Goal: Task Accomplishment & Management: Manage account settings

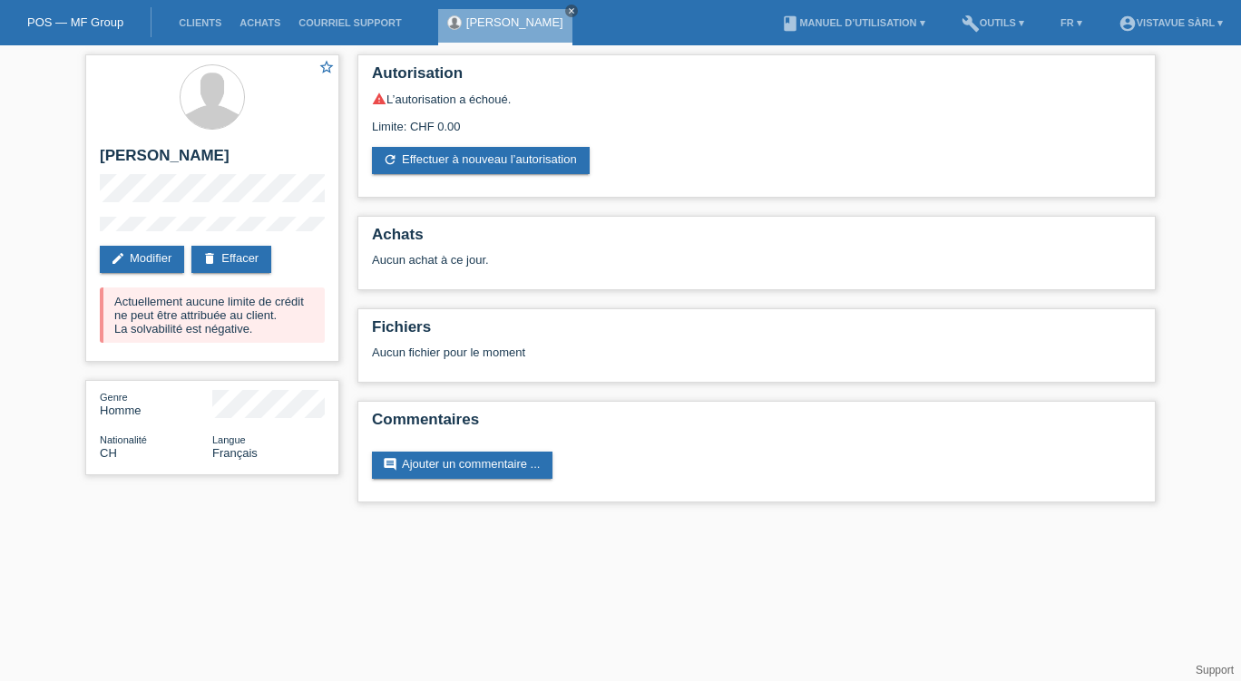
click at [59, 18] on link "POS — MF Group" at bounding box center [75, 22] width 96 height 14
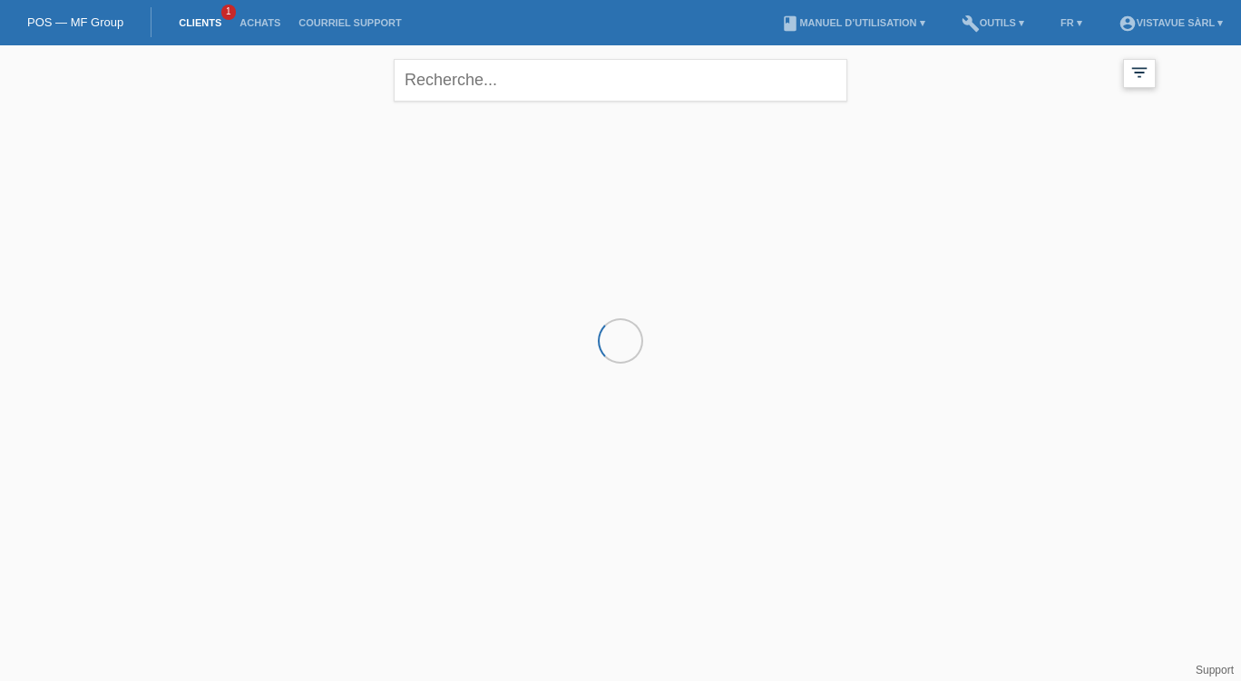
click at [1130, 73] on icon "filter_list" at bounding box center [1139, 73] width 20 height 20
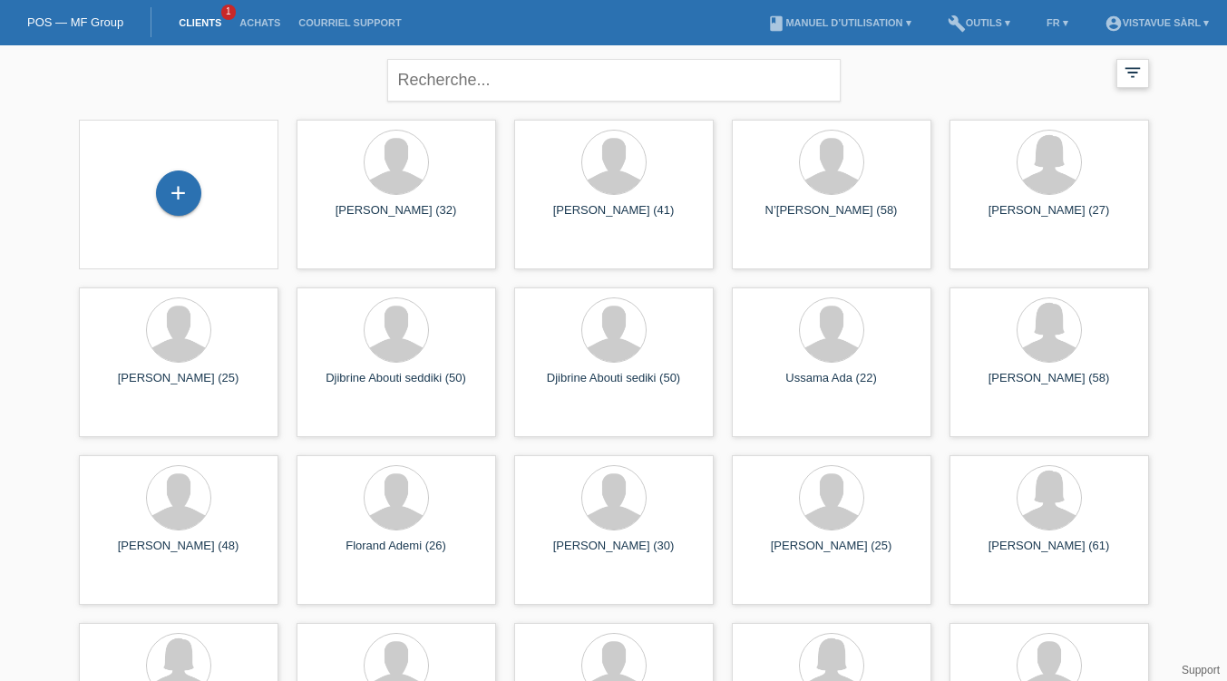
click at [1128, 72] on icon "filter_list" at bounding box center [1133, 73] width 20 height 20
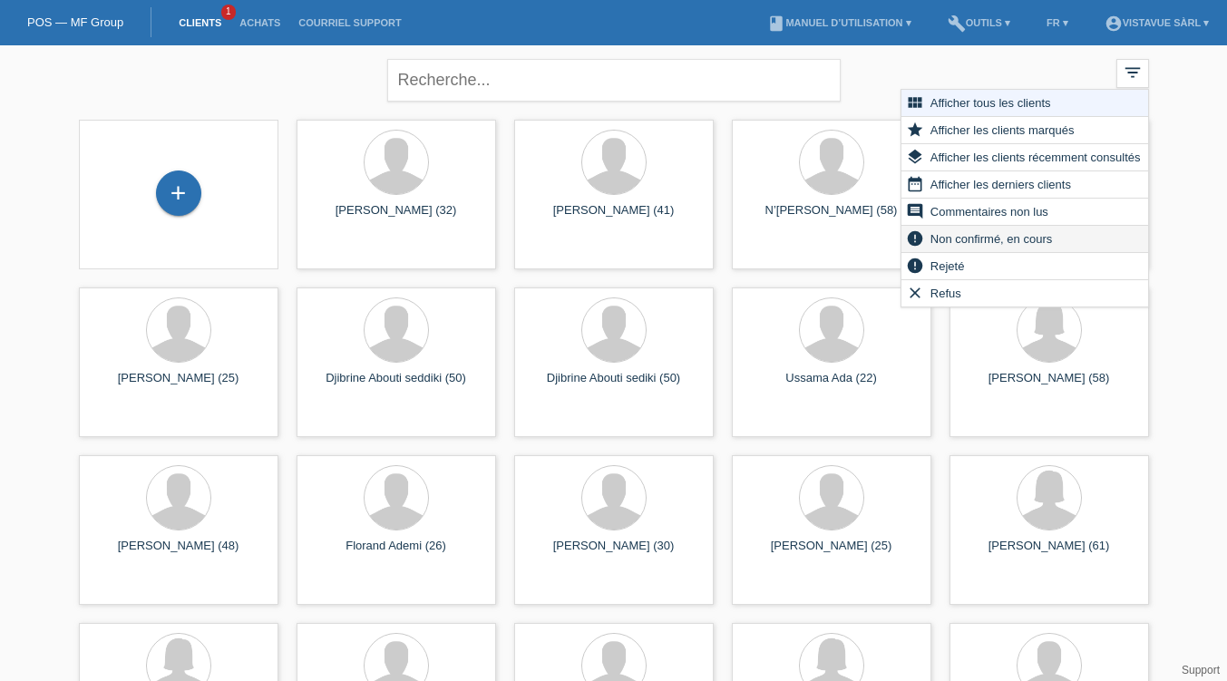
click at [953, 243] on span "Non confirmé, en cours" at bounding box center [991, 239] width 127 height 22
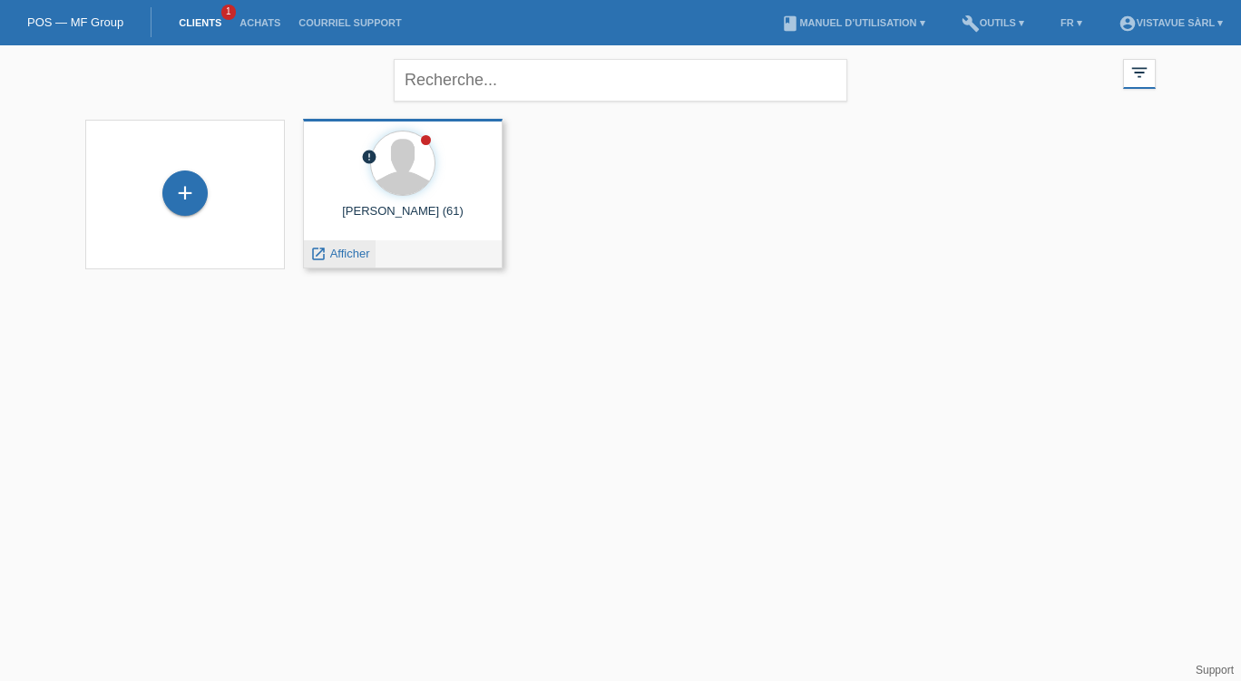
click at [346, 251] on span "Afficher" at bounding box center [350, 254] width 40 height 14
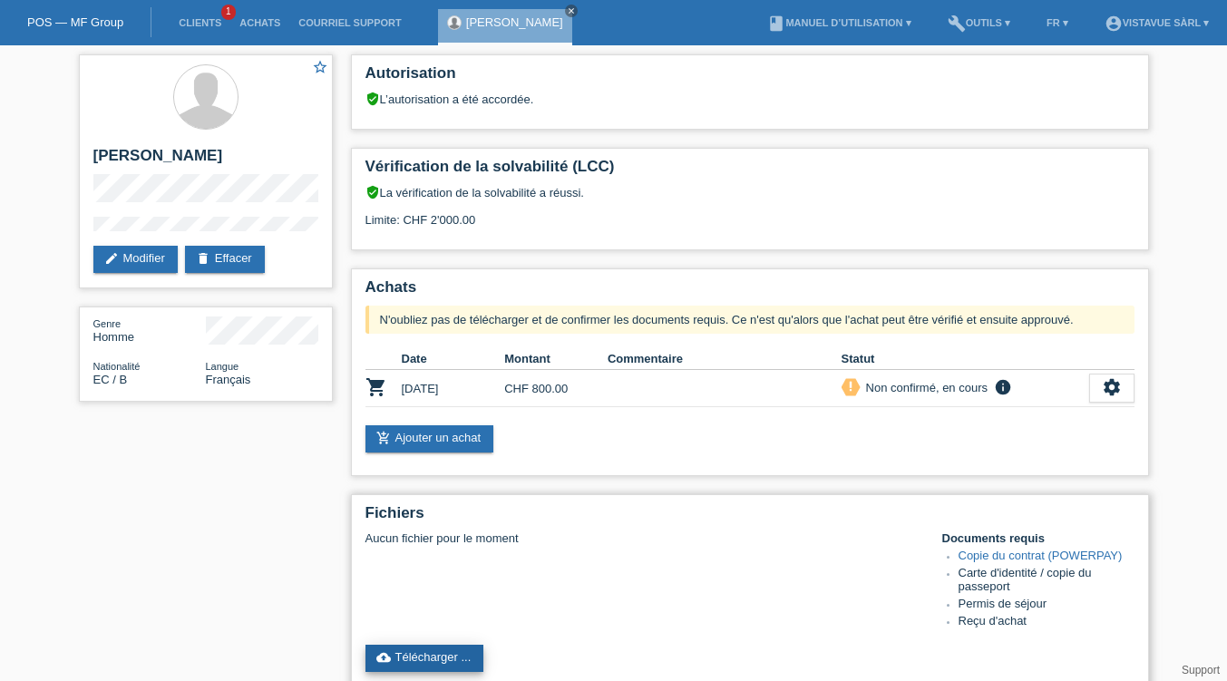
click at [410, 664] on link "cloud_upload Télécharger ..." at bounding box center [424, 658] width 119 height 27
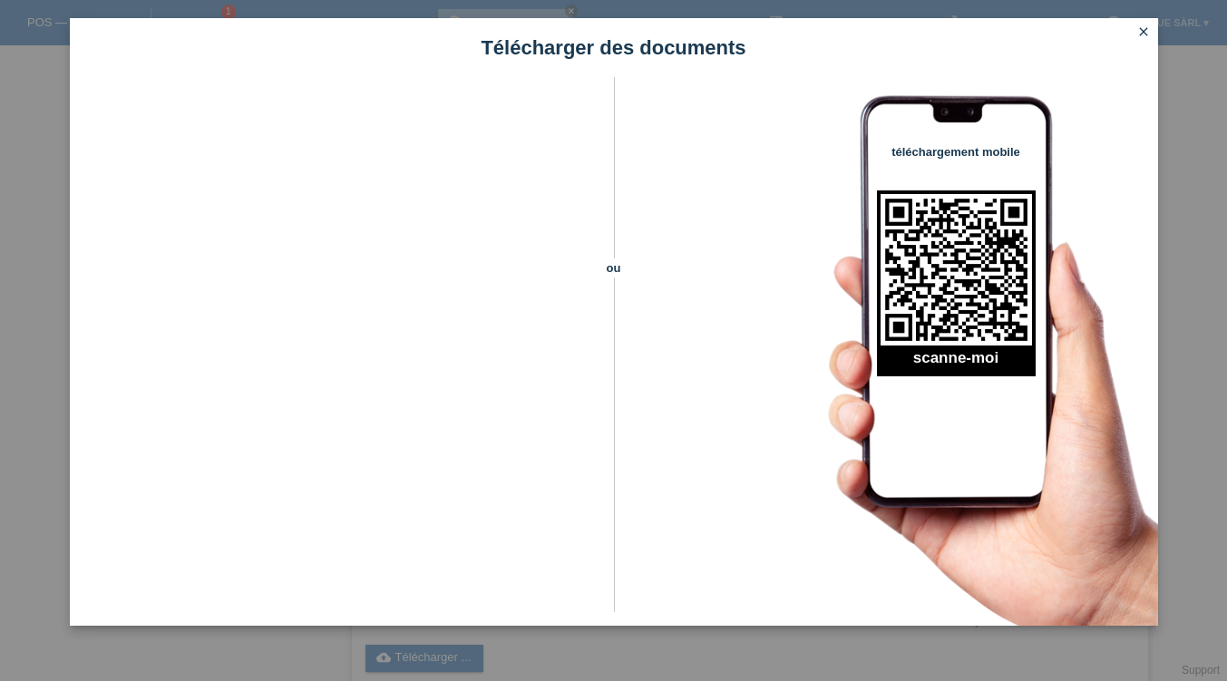
click at [1144, 29] on icon "close" at bounding box center [1143, 31] width 15 height 15
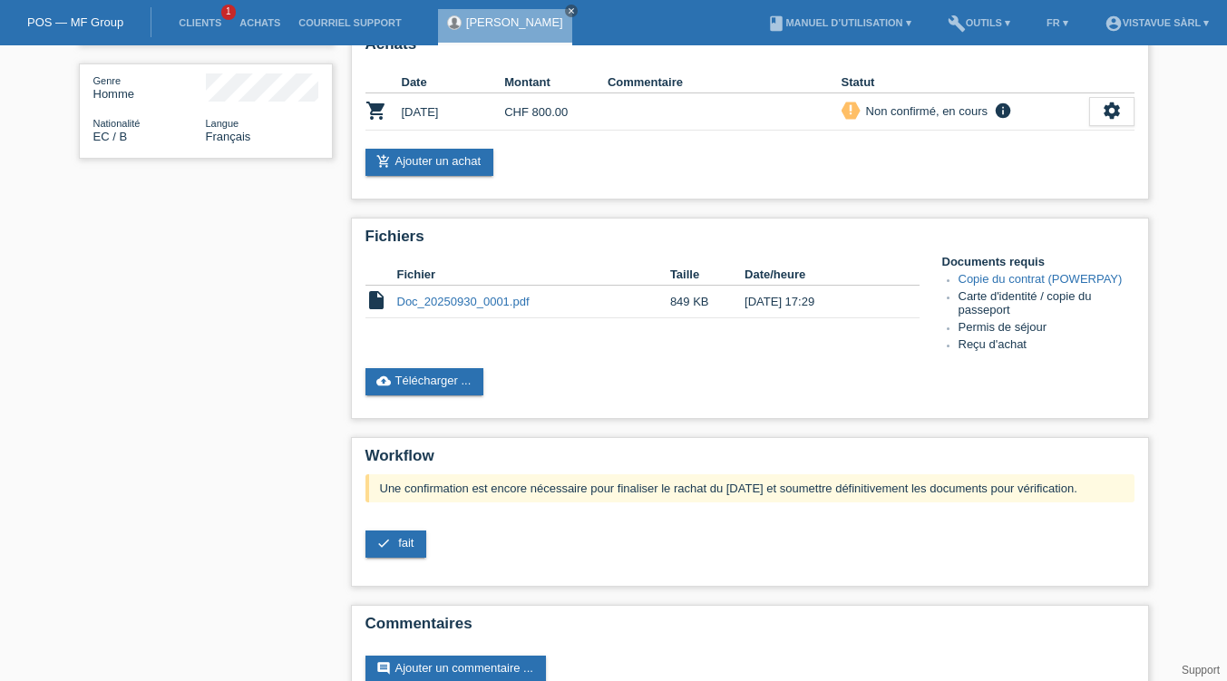
scroll to position [296, 0]
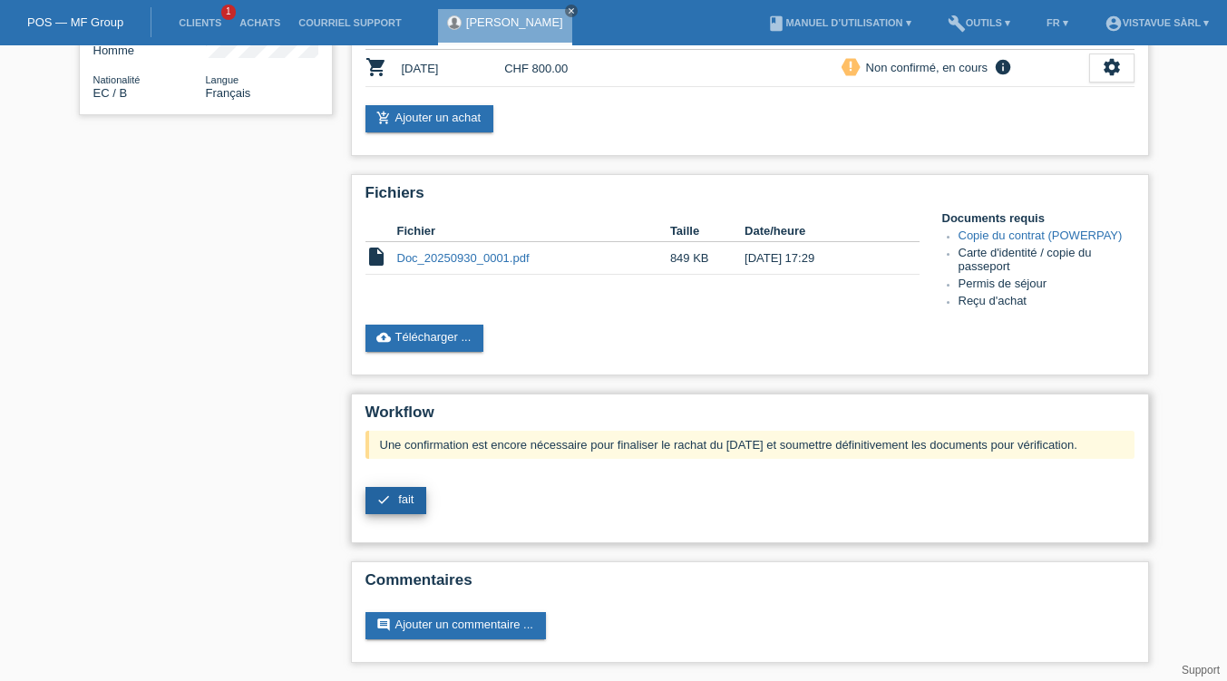
click at [407, 503] on span "fait" at bounding box center [405, 499] width 15 height 14
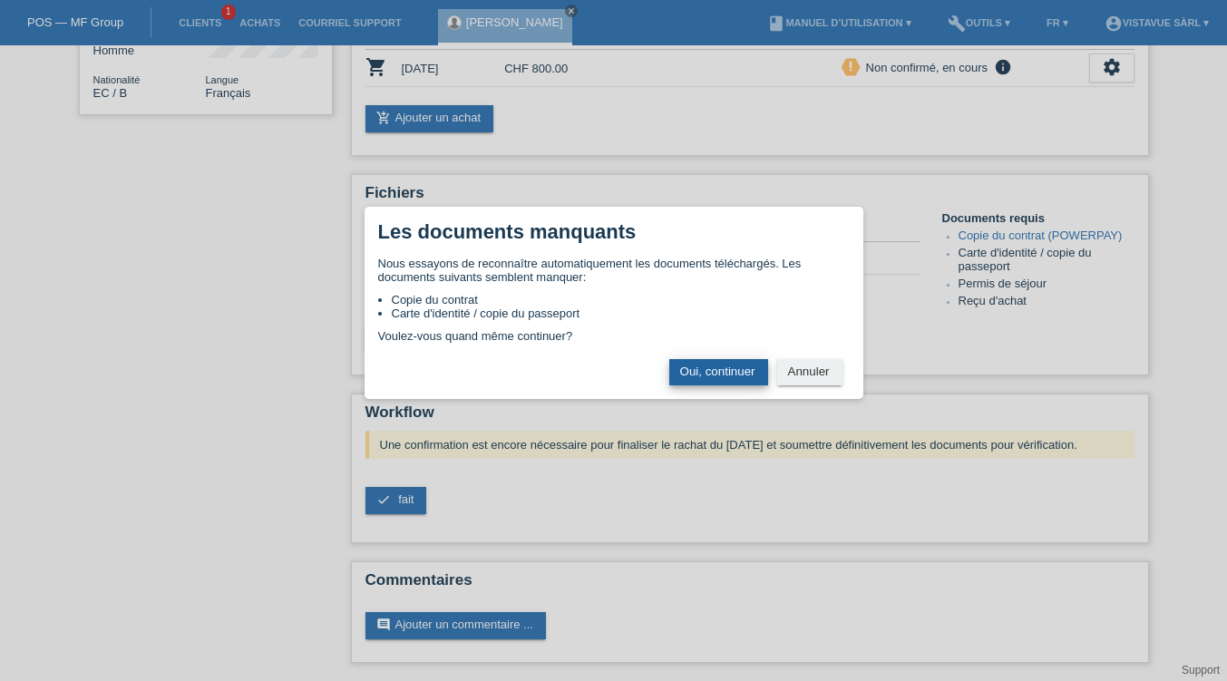
click at [703, 366] on button "Oui, continuer" at bounding box center [718, 372] width 99 height 26
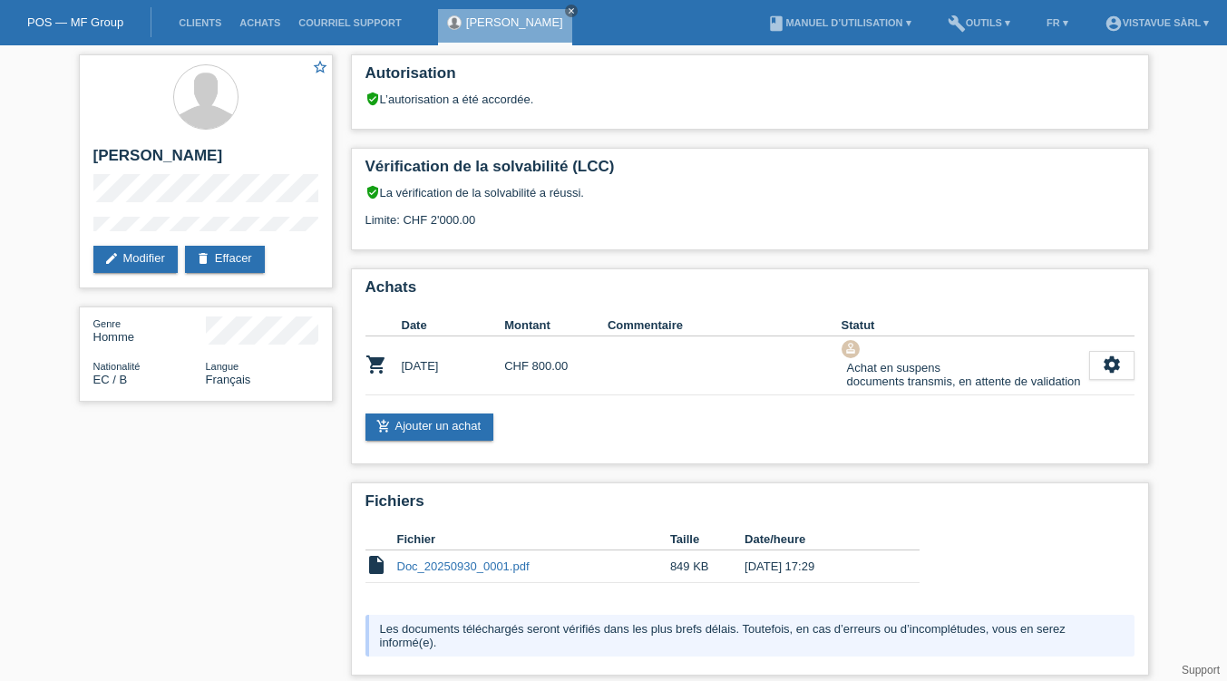
scroll to position [139, 0]
